Goal: Use online tool/utility: Utilize a website feature to perform a specific function

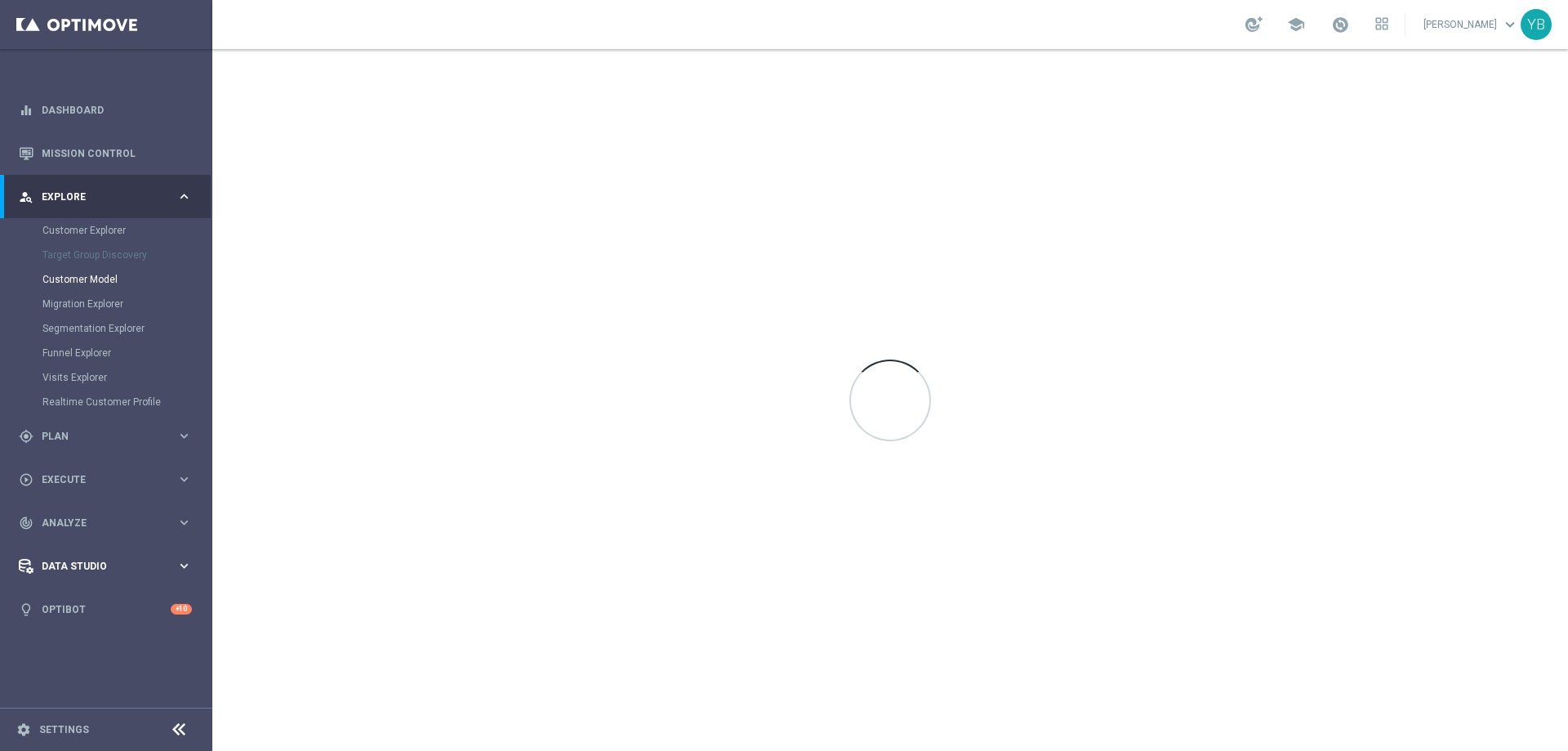
click at [178, 566] on icon "keyboard_arrow_right" at bounding box center [184, 566] width 15 height 15
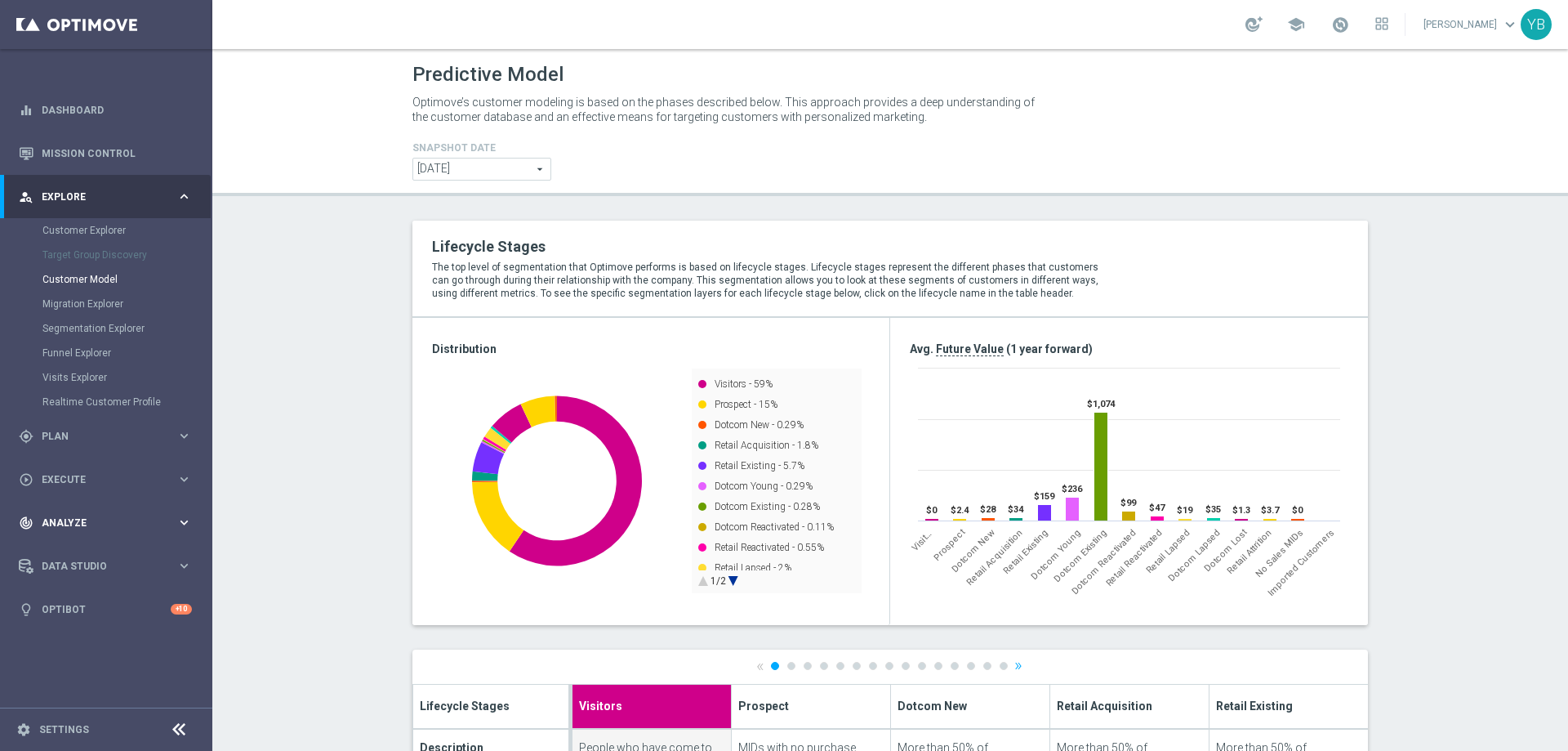
click at [174, 519] on span "Analyze" at bounding box center [108, 523] width 135 height 10
click at [181, 475] on icon "keyboard_arrow_right" at bounding box center [184, 483] width 15 height 15
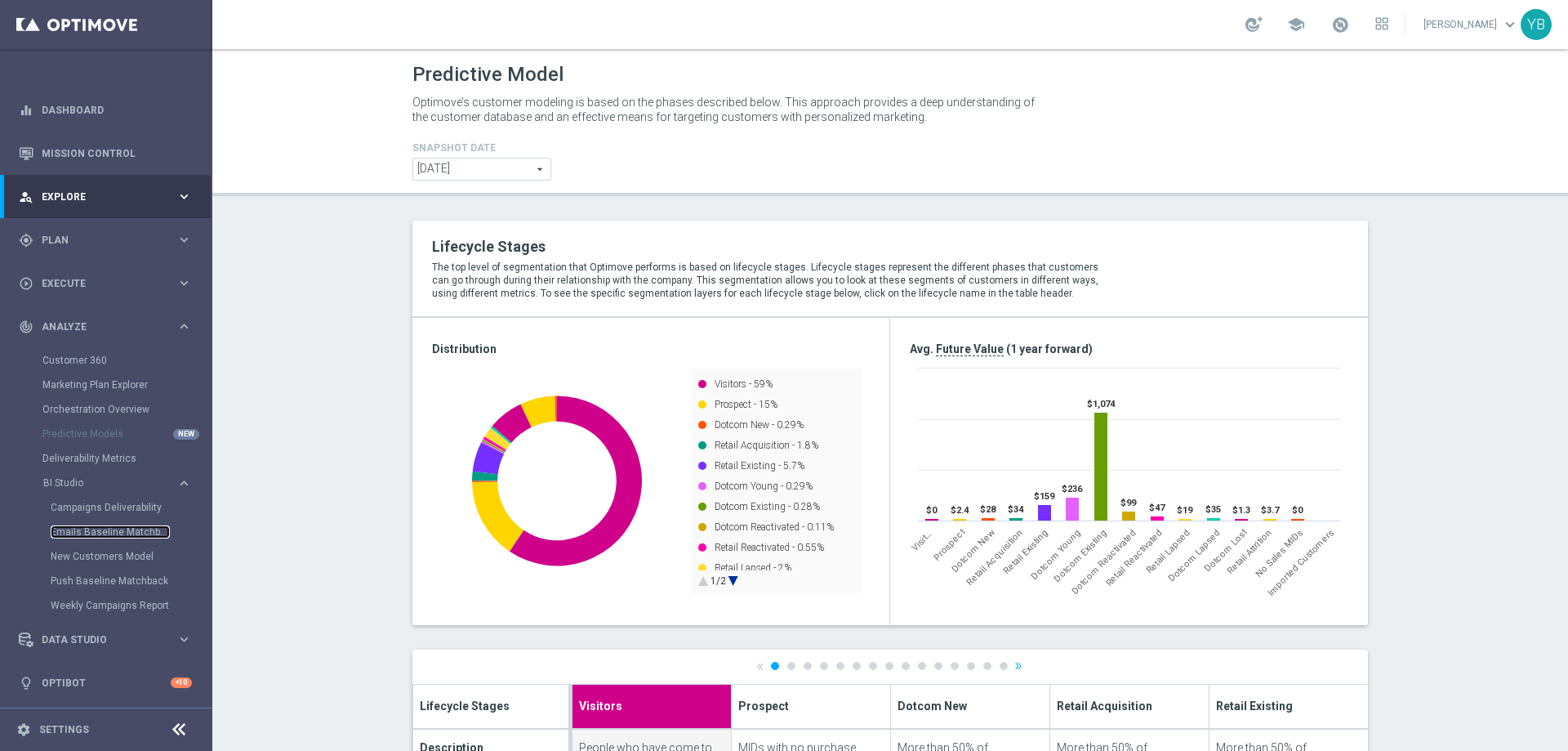
click at [92, 525] on link "Emails Baseline Matchback" at bounding box center [110, 531] width 119 height 13
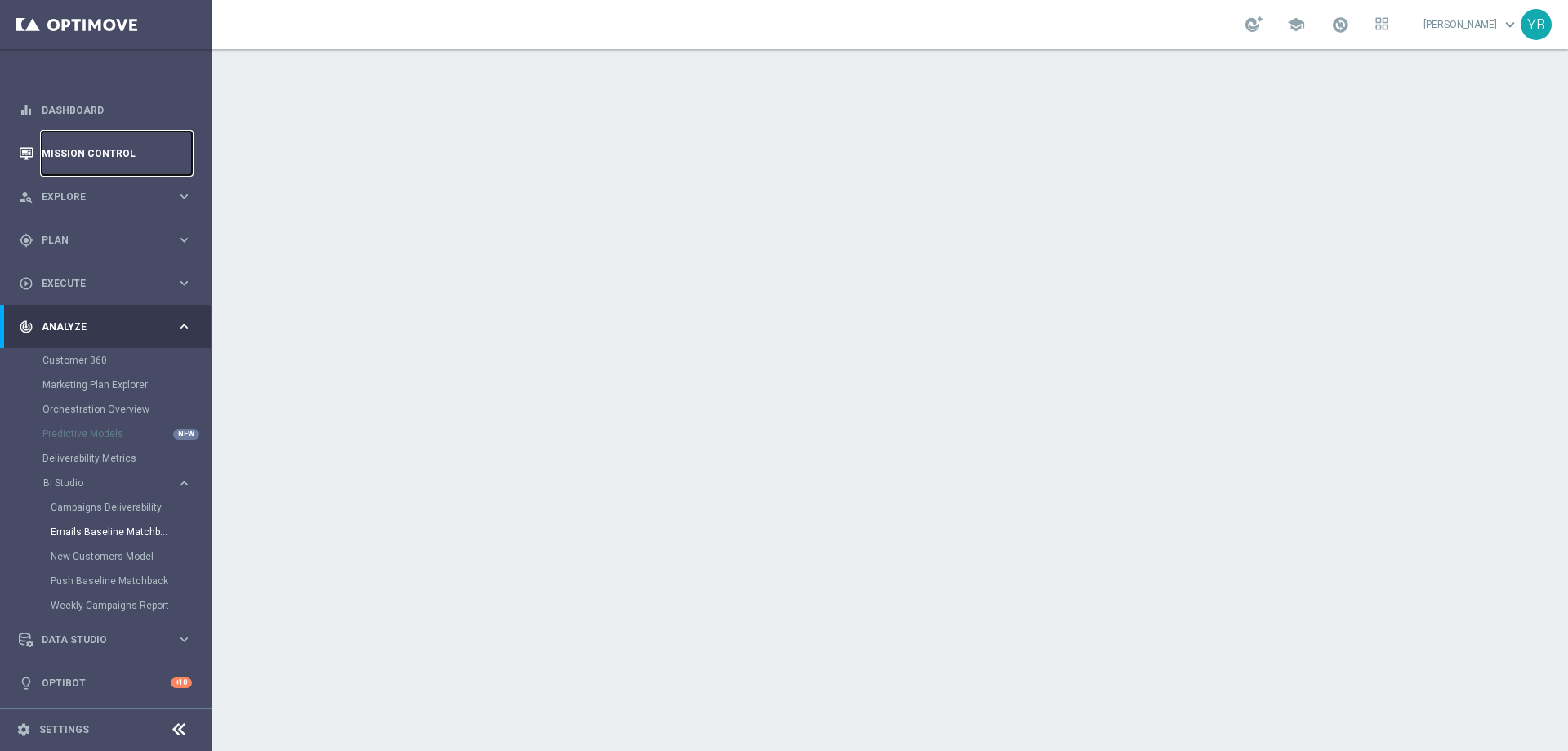
click at [119, 147] on link "Mission Control" at bounding box center [117, 152] width 151 height 43
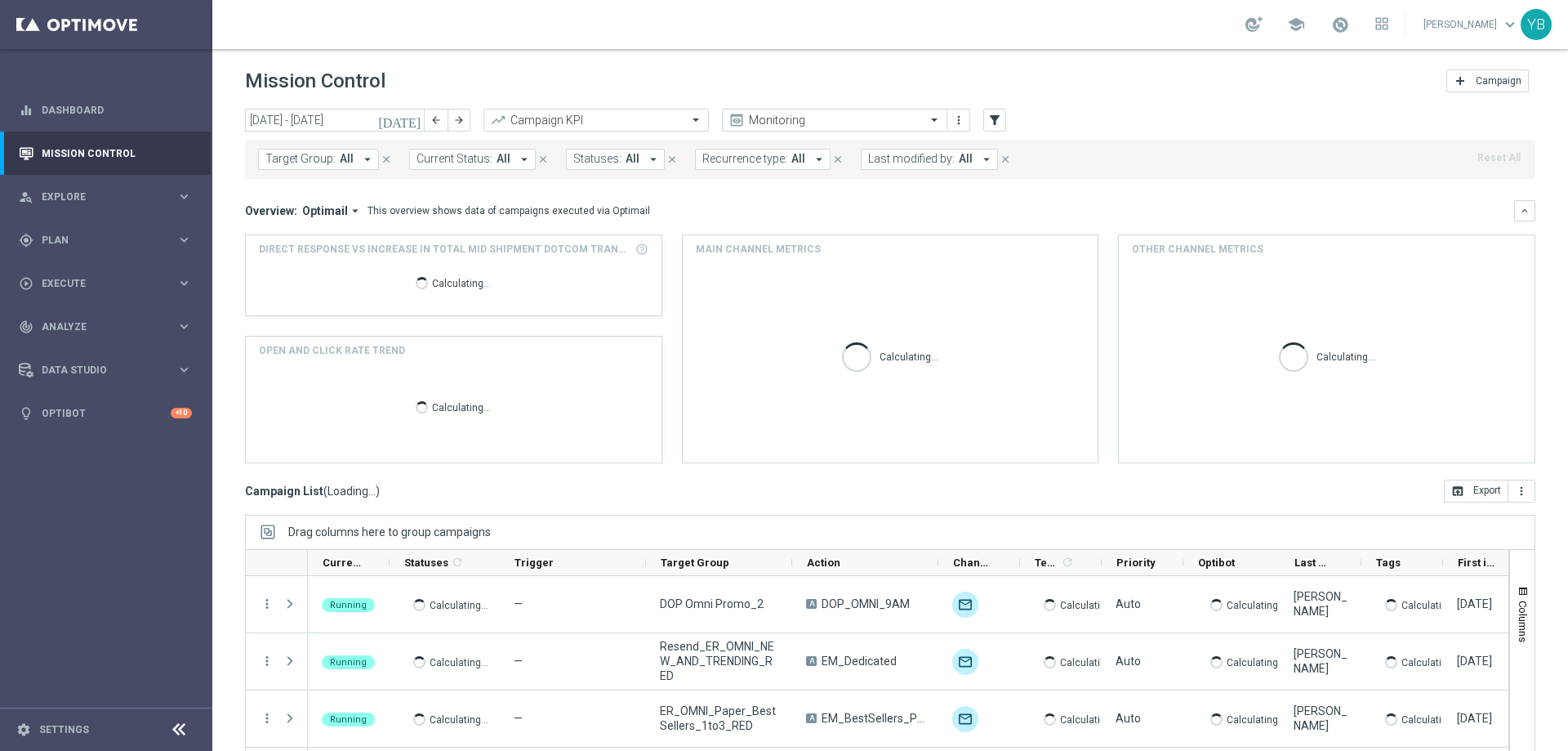
click at [417, 115] on icon "[DATE]" at bounding box center [400, 119] width 44 height 14
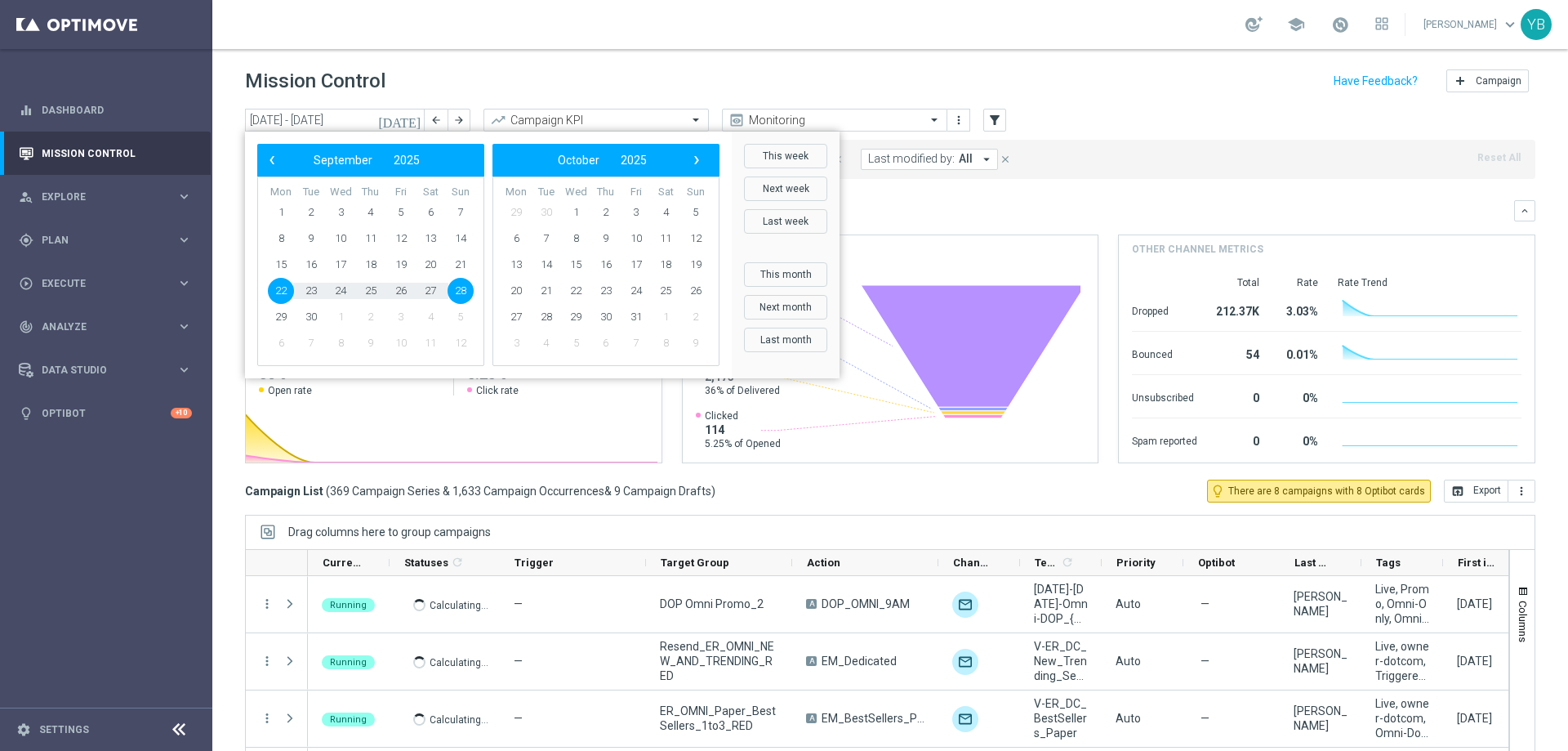
click at [276, 289] on span "22" at bounding box center [280, 290] width 26 height 26
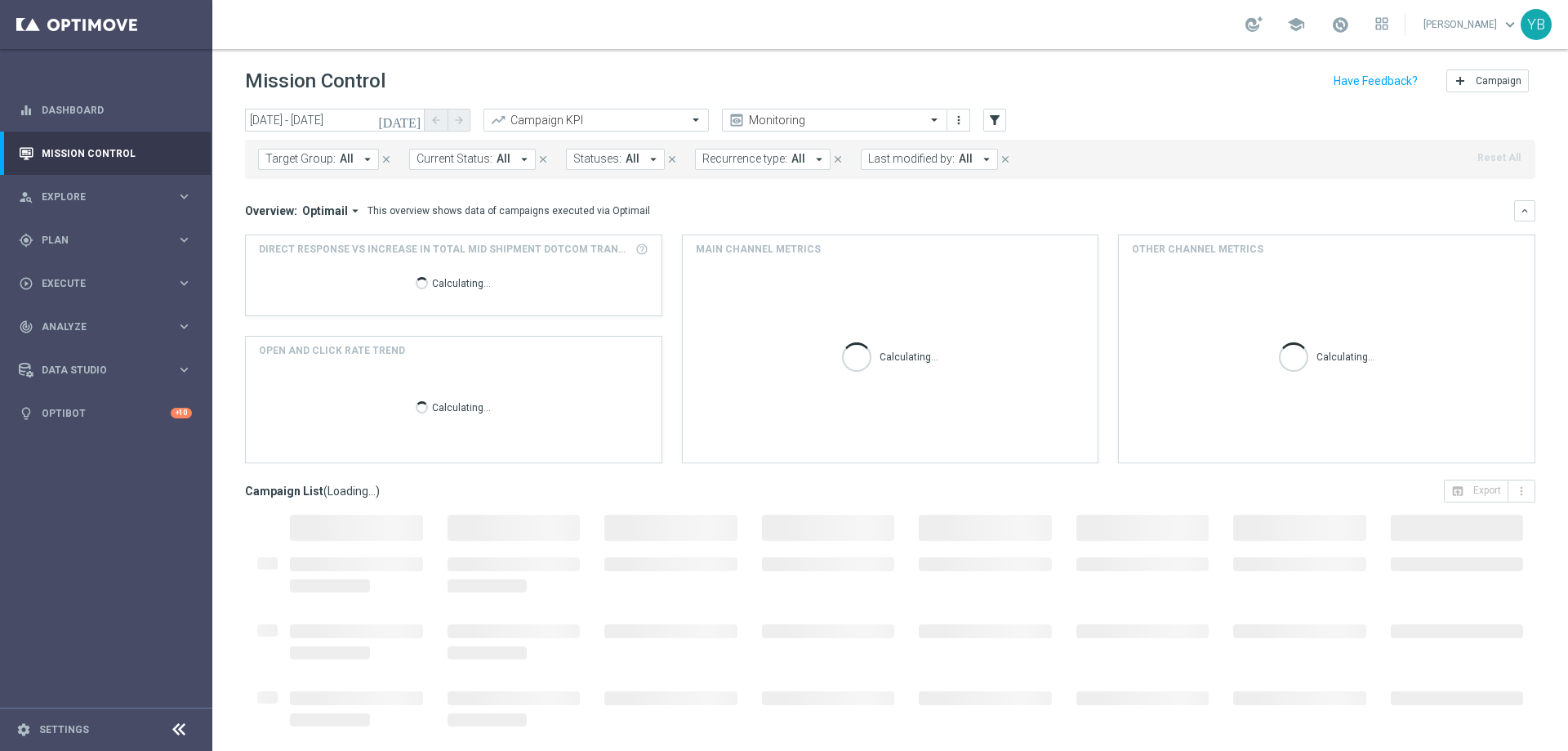
type input "[DATE] - [DATE]"
click at [351, 215] on icon "arrow_drop_down" at bounding box center [355, 210] width 14 height 14
click at [309, 237] on div "Analysis" at bounding box center [296, 235] width 39 height 14
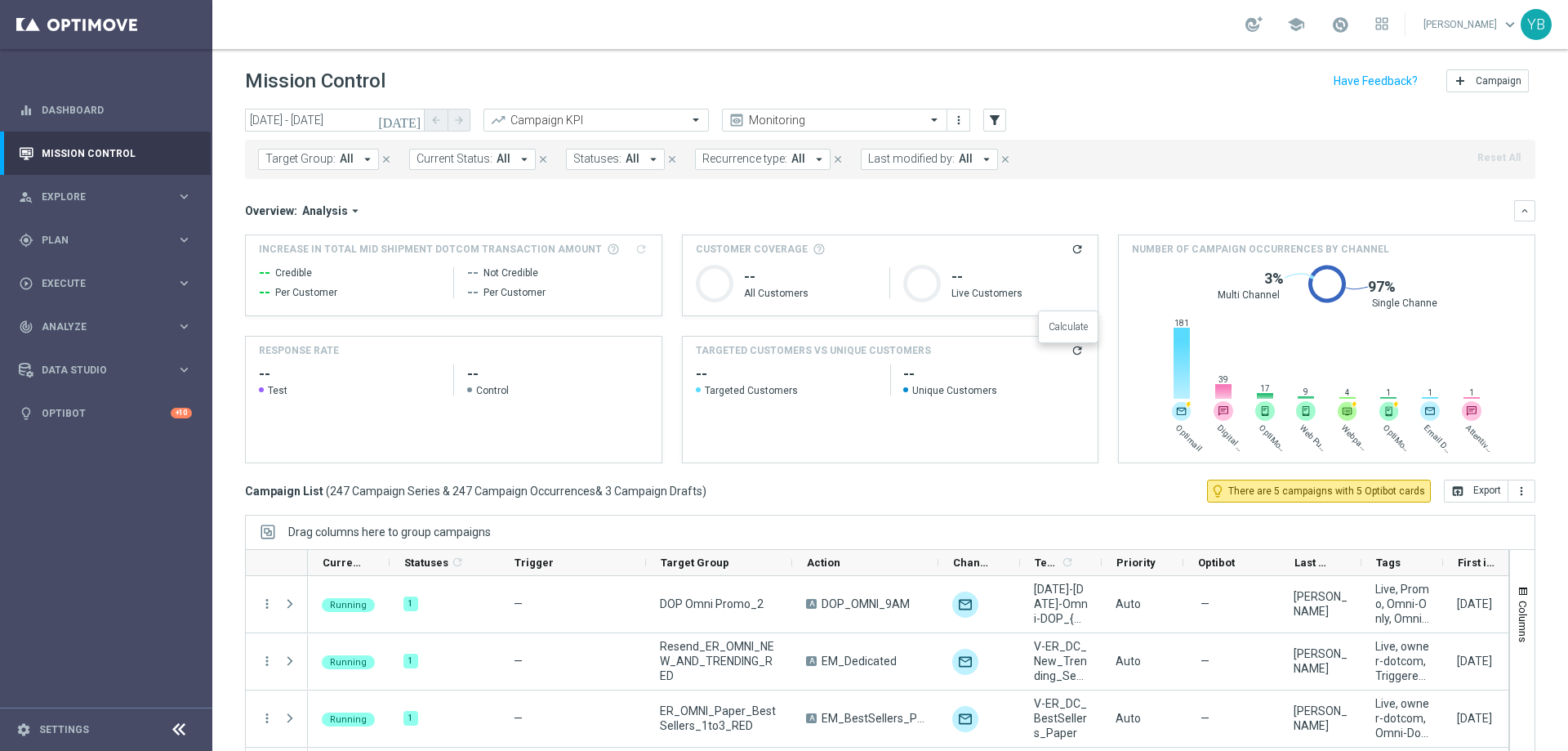
click at [1074, 355] on icon "refresh" at bounding box center [1077, 350] width 13 height 13
